Goal: Find specific page/section: Find specific page/section

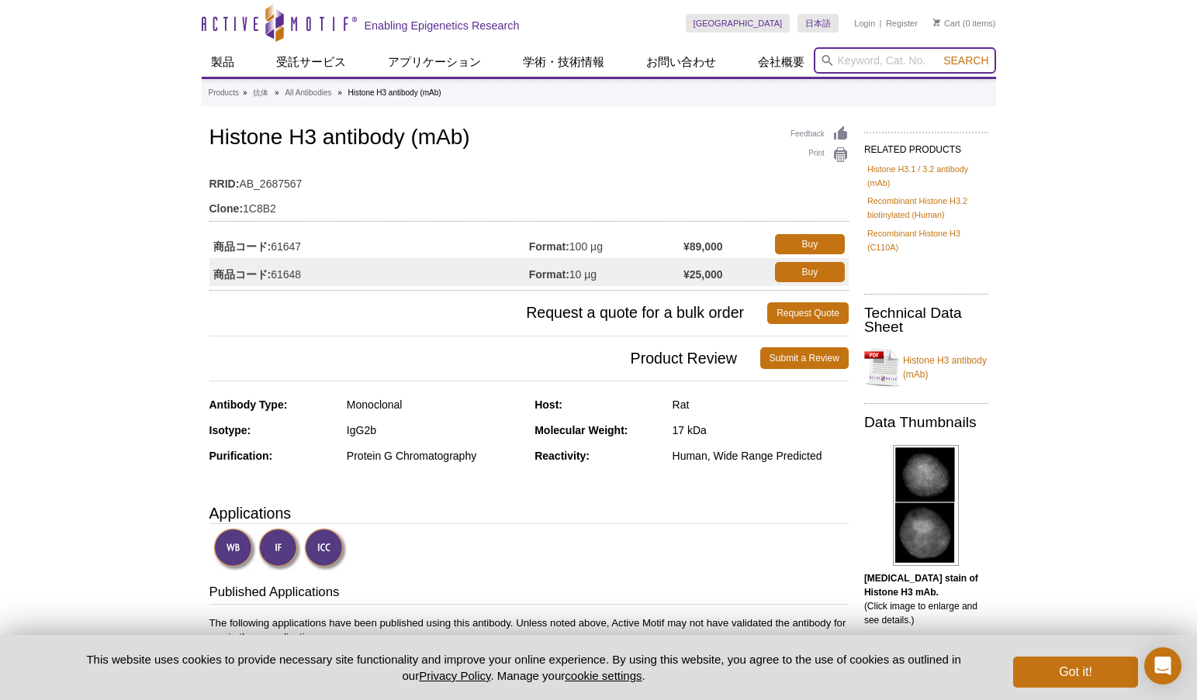
click at [918, 65] on input "search" at bounding box center [904, 60] width 182 height 26
type input "81515"
click at [938, 54] on button "Search" at bounding box center [965, 61] width 54 height 14
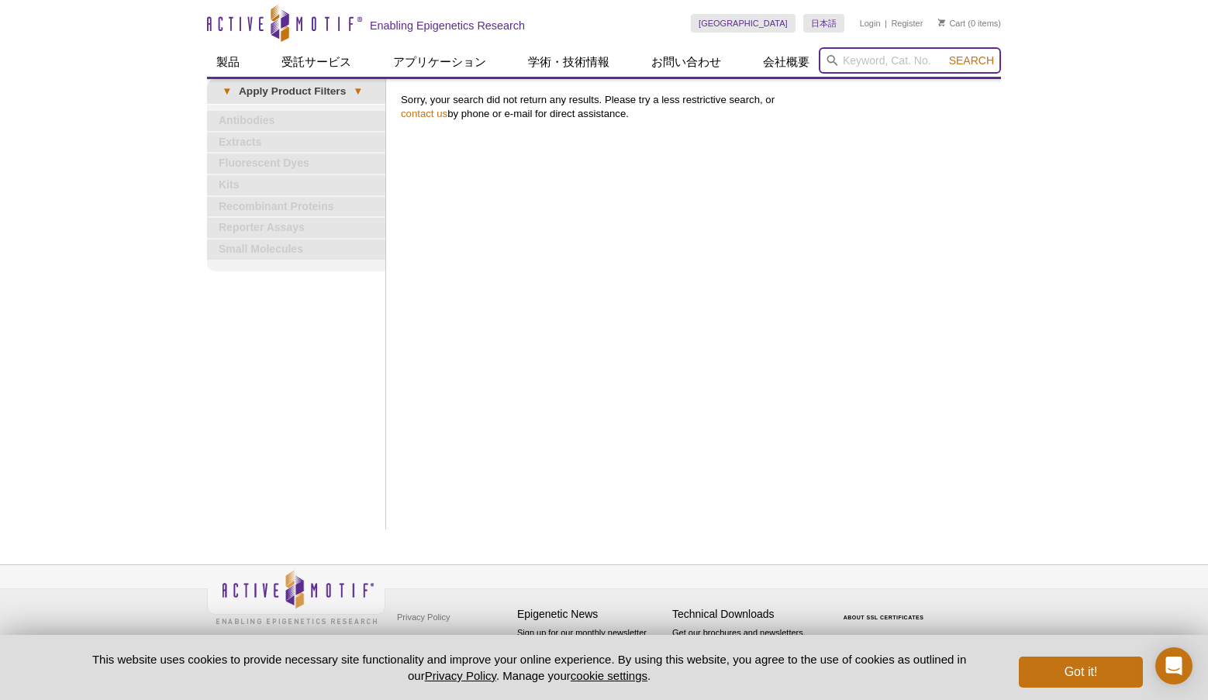
click at [849, 64] on input "search" at bounding box center [910, 60] width 182 height 26
type input "81515"
click at [945, 54] on button "Search" at bounding box center [972, 61] width 54 height 14
click at [879, 54] on input "search" at bounding box center [910, 60] width 182 height 26
type input "82734"
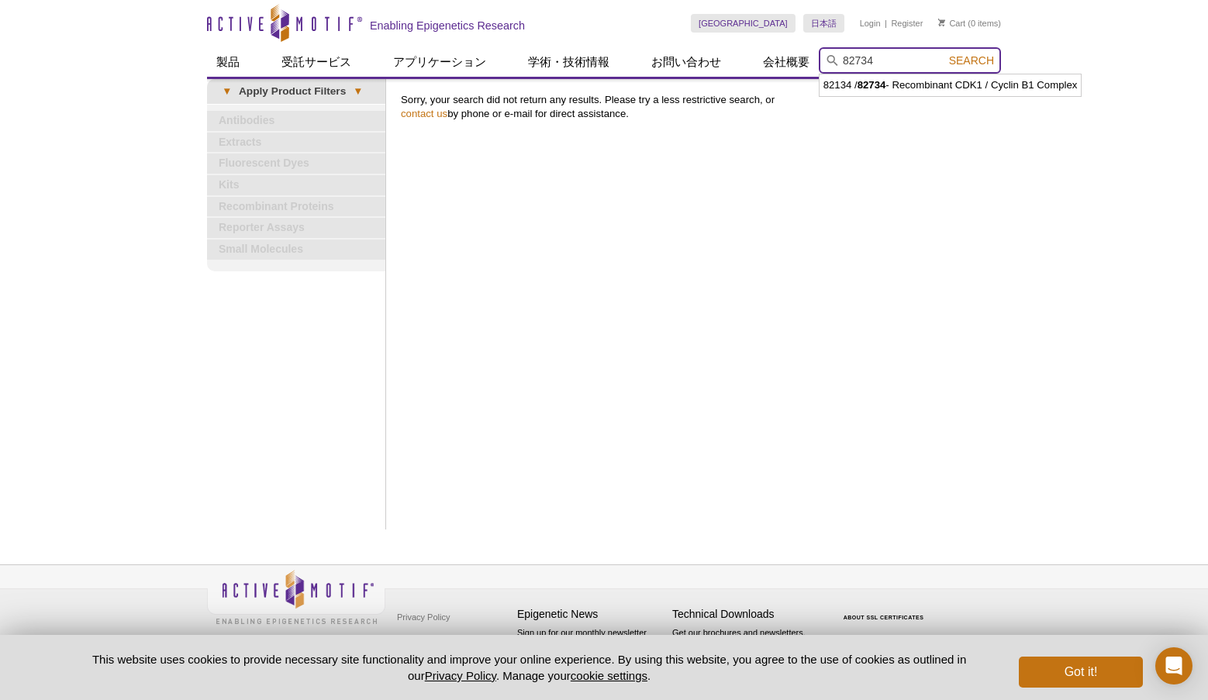
click at [945, 54] on button "Search" at bounding box center [972, 61] width 54 height 14
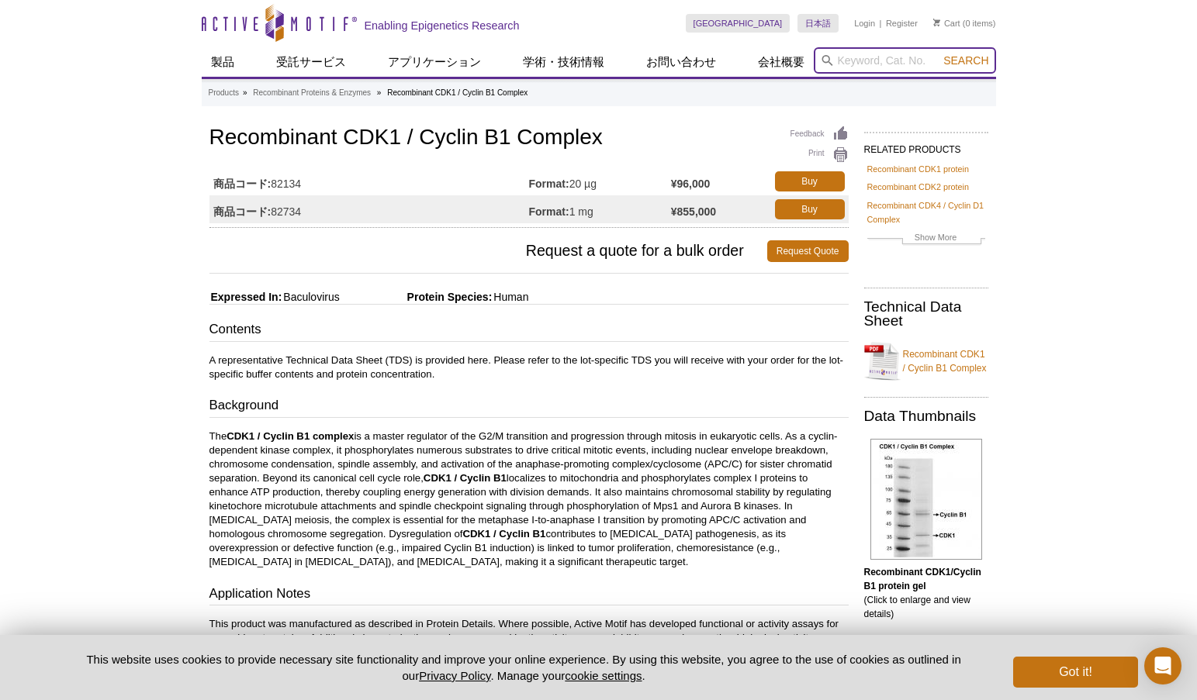
click at [907, 68] on input "search" at bounding box center [904, 60] width 182 height 26
type input "81515"
click at [938, 54] on button "Search" at bounding box center [965, 61] width 54 height 14
